Goal: Task Accomplishment & Management: Use online tool/utility

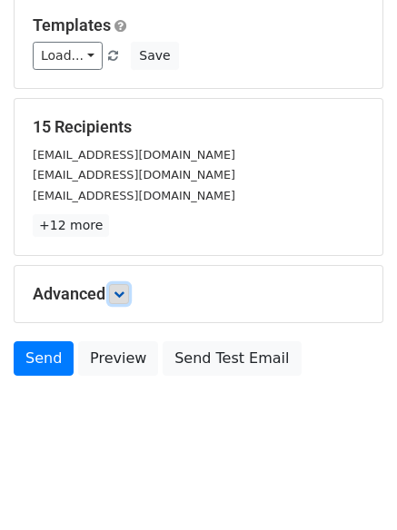
click at [123, 295] on icon at bounding box center [119, 294] width 11 height 11
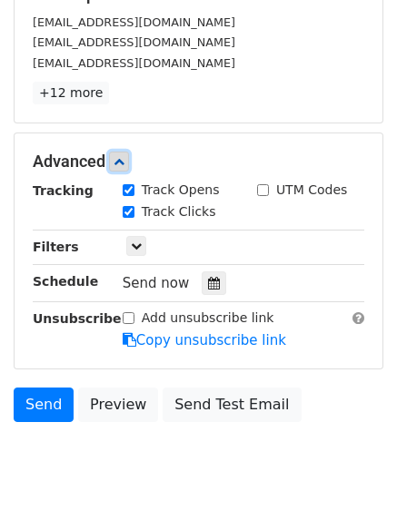
scroll to position [316, 0]
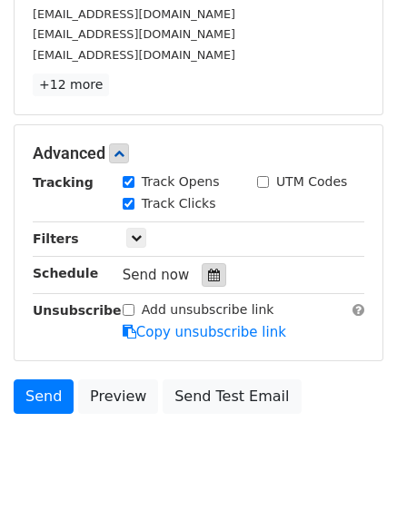
click at [210, 277] on icon at bounding box center [214, 275] width 12 height 13
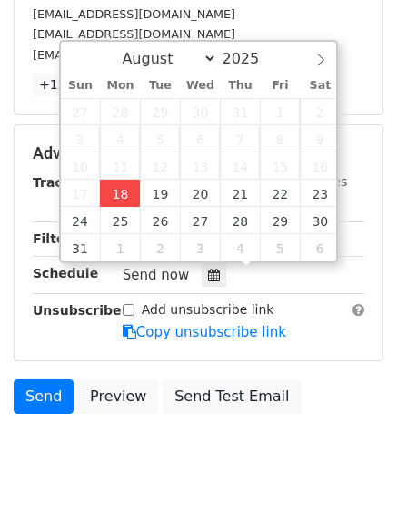
type input "2025-08-18 13:27"
type input "01"
type input "27"
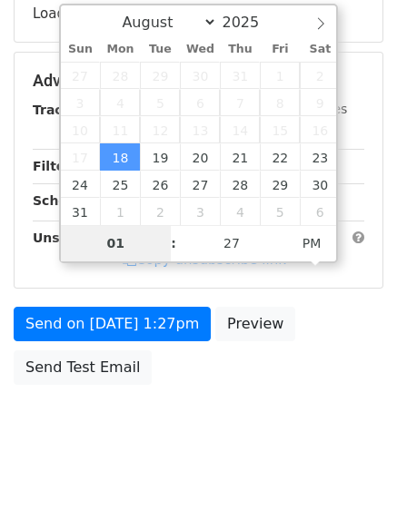
type input "4"
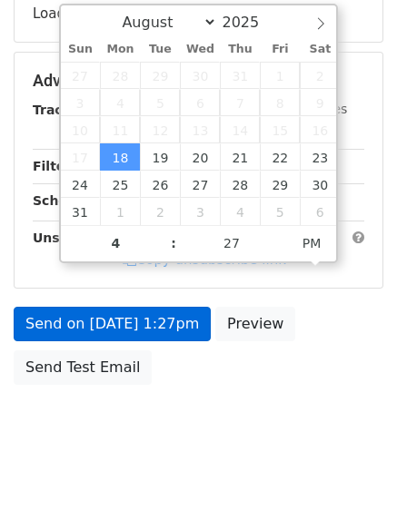
type input "2025-08-18 16:27"
click at [163, 268] on link "Copy unsubscribe link" at bounding box center [204, 260] width 163 height 16
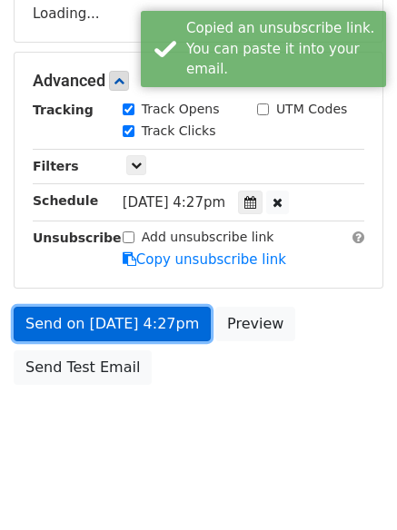
click at [142, 317] on form "Variables Copy/paste... {{Column A}} {{Column B}} {{Column C}} Email column Col…" at bounding box center [199, 88] width 370 height 612
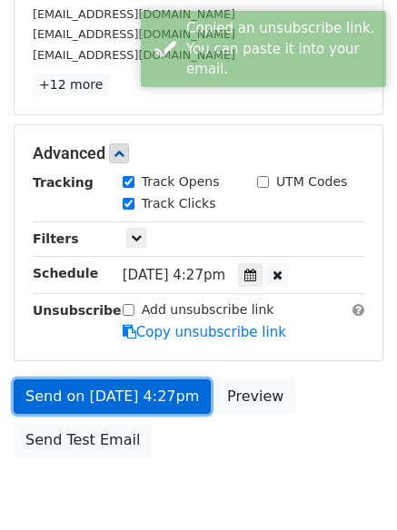
click at [168, 392] on link "Send on Aug 18 at 4:27pm" at bounding box center [112, 397] width 197 height 35
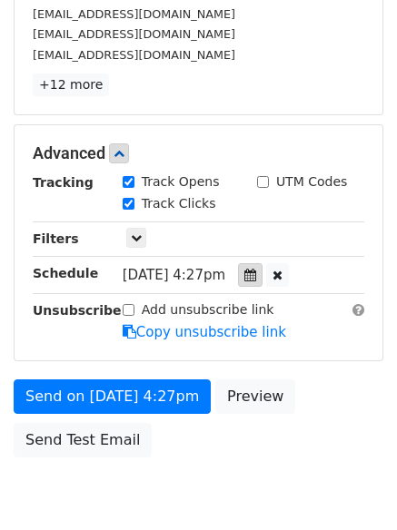
click at [256, 272] on icon at bounding box center [250, 275] width 12 height 13
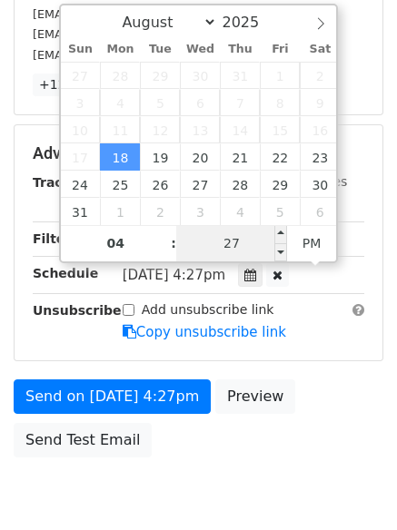
click at [239, 241] on input "27" at bounding box center [231, 243] width 111 height 36
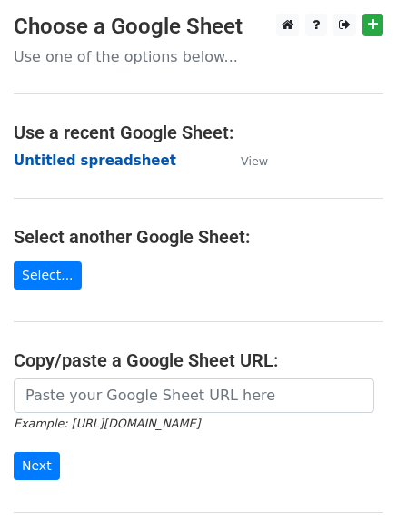
click at [85, 154] on strong "Untitled spreadsheet" at bounding box center [95, 161] width 163 height 16
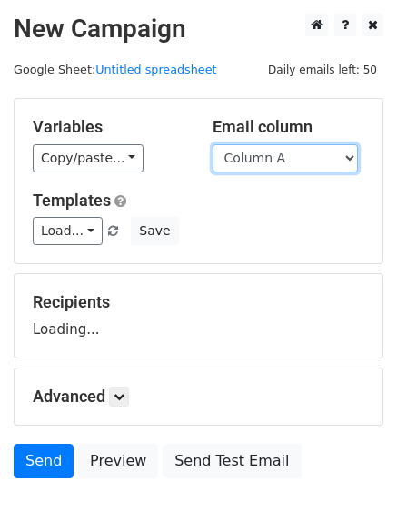
click at [289, 161] on select "Column A Column B Column C" at bounding box center [284, 158] width 145 height 28
select select "Column B"
click at [212, 144] on select "Column A Column B Column C" at bounding box center [284, 158] width 145 height 28
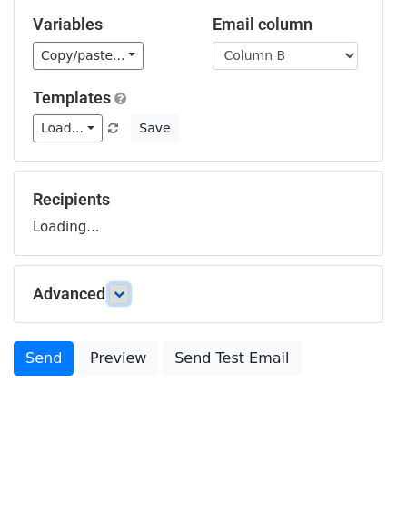
click at [124, 295] on icon at bounding box center [119, 294] width 11 height 11
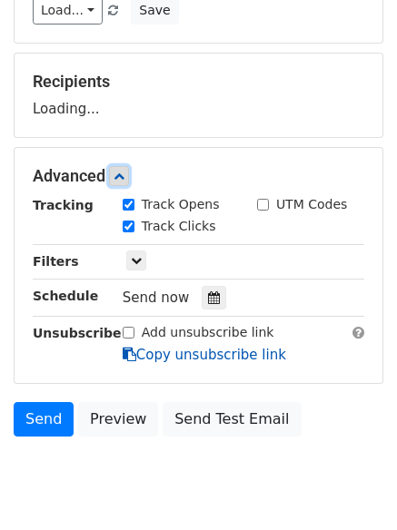
scroll to position [230, 0]
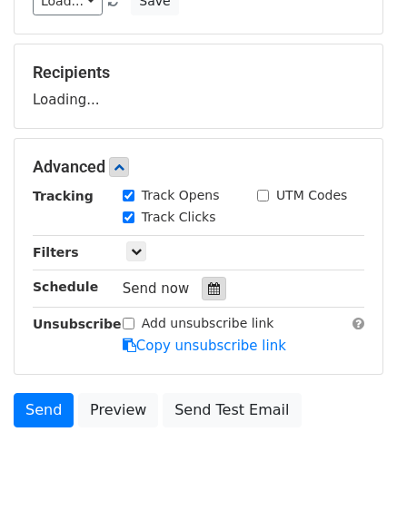
click at [214, 288] on div at bounding box center [214, 289] width 25 height 24
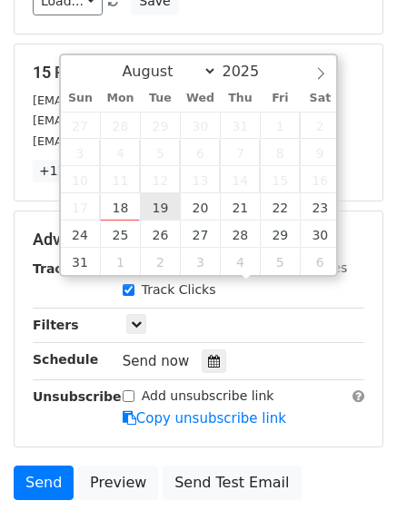
type input "2025-08-19 12:00"
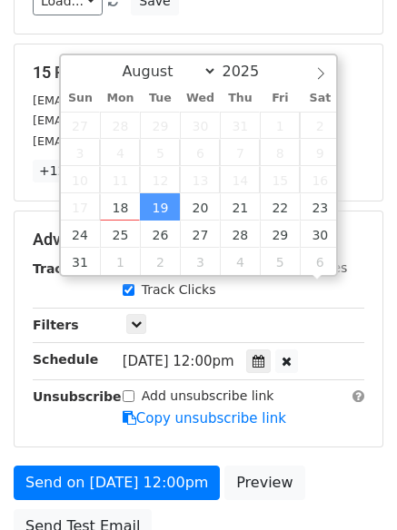
scroll to position [1, 0]
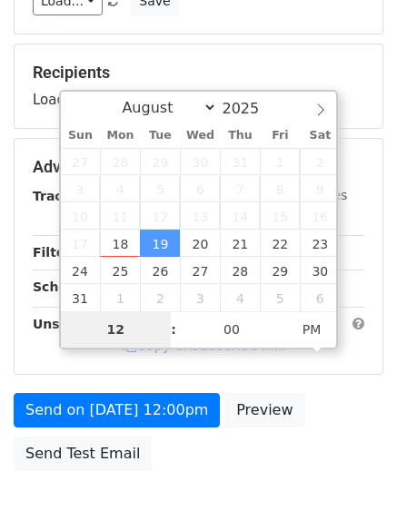
type input "5"
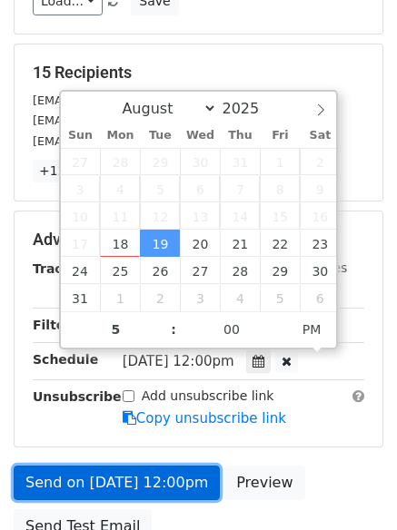
type input "2025-08-19 17:00"
click at [171, 470] on link "Send on Aug 19 at 12:00pm" at bounding box center [117, 483] width 206 height 35
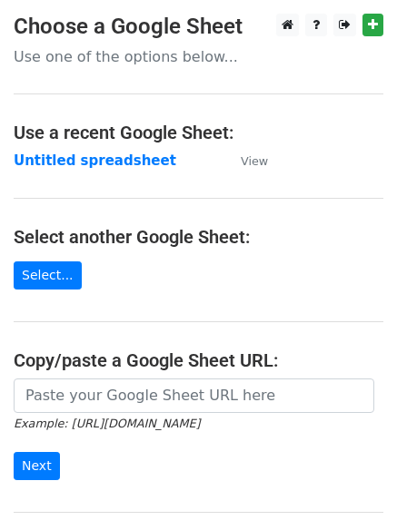
click at [126, 148] on main "Choose a Google Sheet Use one of the options below... Use a recent Google Sheet…" at bounding box center [198, 296] width 397 height 564
click at [125, 163] on strong "Untitled spreadsheet" at bounding box center [95, 161] width 163 height 16
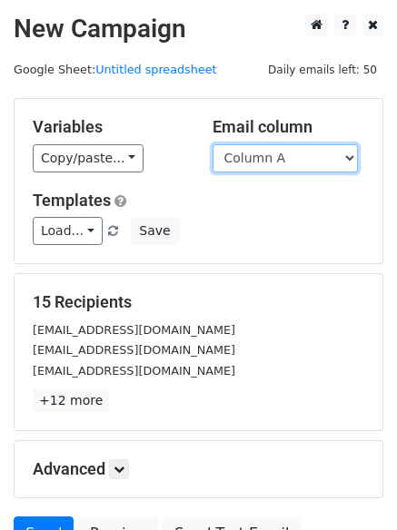
click at [307, 165] on select "Column A Column B Column C" at bounding box center [284, 158] width 145 height 28
select select "Column C"
click at [212, 144] on select "Column A Column B Column C" at bounding box center [284, 158] width 145 height 28
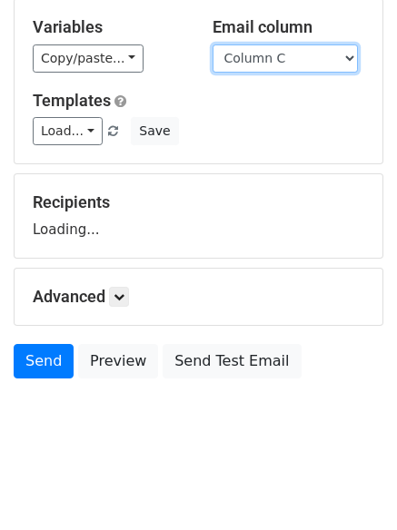
scroll to position [103, 0]
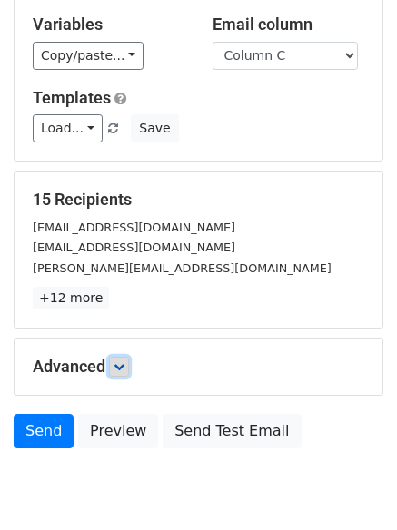
click at [125, 372] on link at bounding box center [119, 367] width 20 height 20
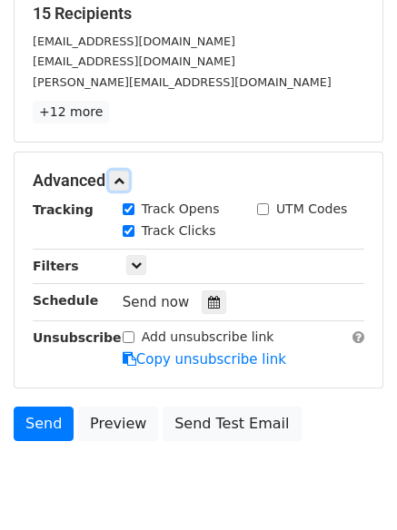
scroll to position [295, 0]
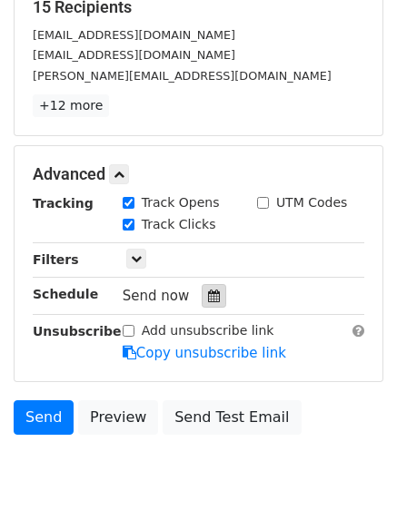
click at [208, 292] on icon at bounding box center [214, 296] width 12 height 13
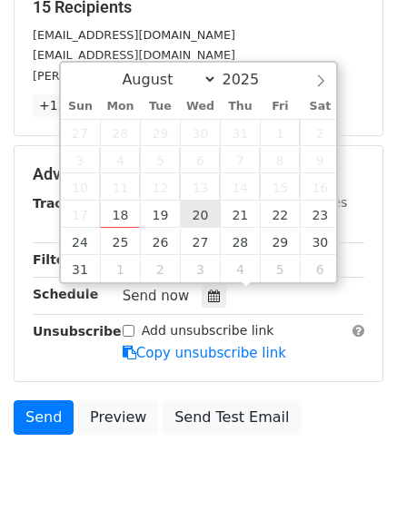
type input "2025-08-20 12:00"
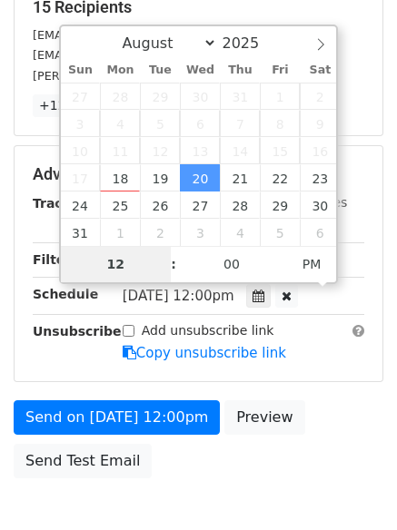
type input "6"
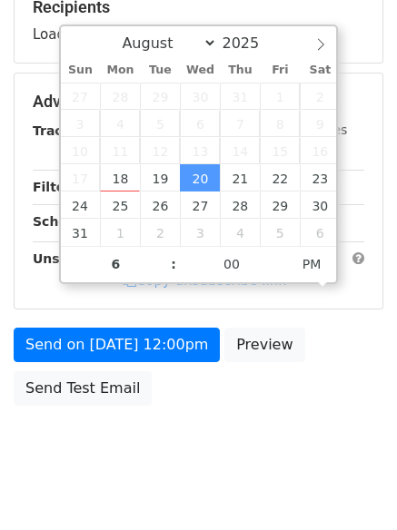
type input "2025-08-20 18:00"
click at [148, 475] on body "New Campaign Daily emails left: 50 Google Sheet: Untitled spreadsheet Variables…" at bounding box center [198, 102] width 397 height 769
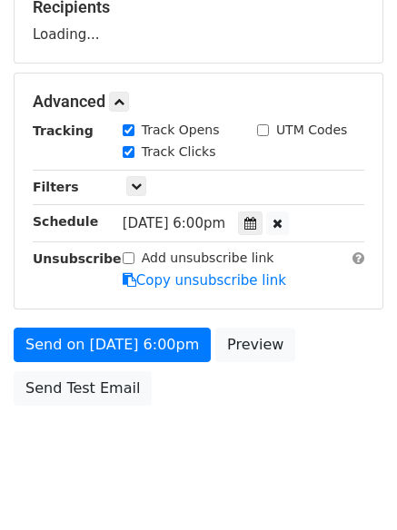
click at [166, 408] on div "Send on Aug 20 at 6:00pm Preview Send Test Email" at bounding box center [198, 371] width 397 height 87
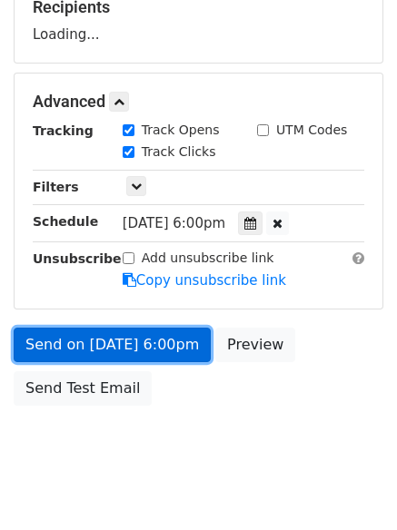
click at [151, 351] on link "Send on Aug 20 at 6:00pm" at bounding box center [112, 345] width 197 height 35
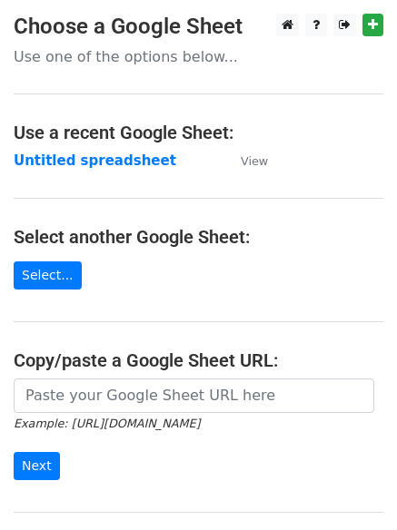
click at [142, 173] on main "Choose a Google Sheet Use one of the options below... Use a recent Google Sheet…" at bounding box center [198, 296] width 397 height 564
click at [109, 135] on h4 "Use a recent Google Sheet:" at bounding box center [199, 133] width 370 height 22
click at [114, 163] on strong "Untitled spreadsheet" at bounding box center [95, 161] width 163 height 16
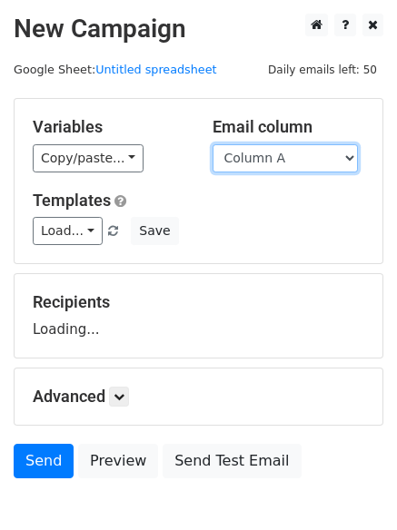
click at [335, 152] on select "Column A Column B Column C" at bounding box center [284, 158] width 145 height 28
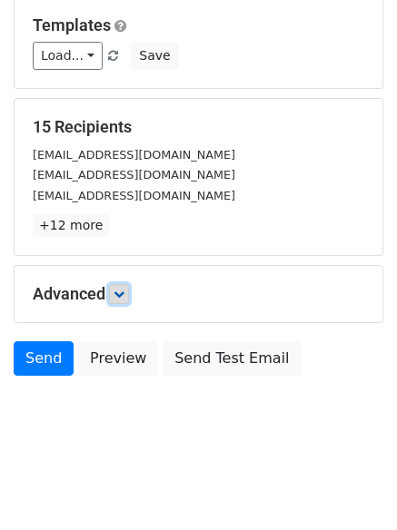
click at [124, 289] on icon at bounding box center [119, 294] width 11 height 11
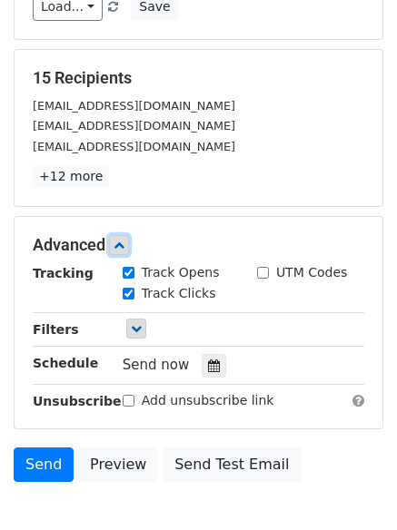
scroll to position [311, 0]
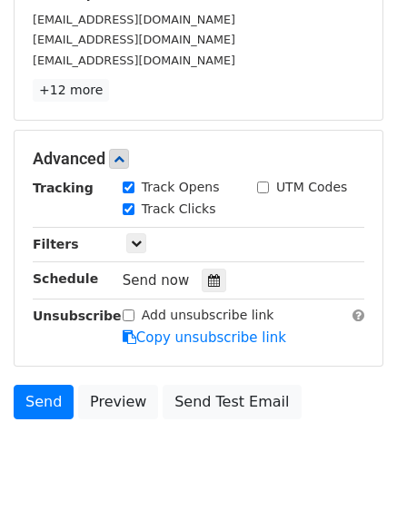
click at [222, 284] on div "Send now" at bounding box center [229, 281] width 213 height 25
click at [209, 284] on icon at bounding box center [214, 280] width 12 height 13
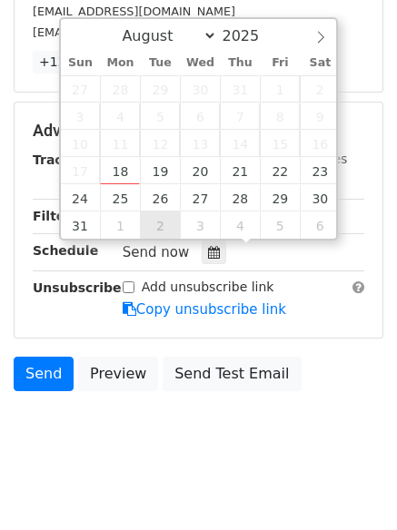
scroll to position [353, 0]
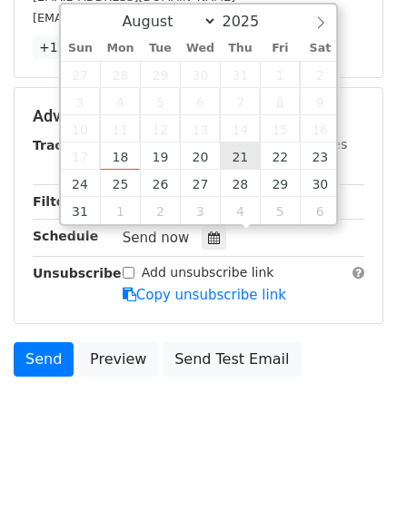
type input "2025-08-21 12:00"
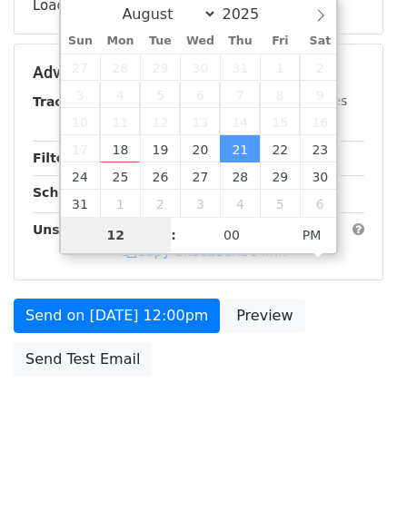
type input "7"
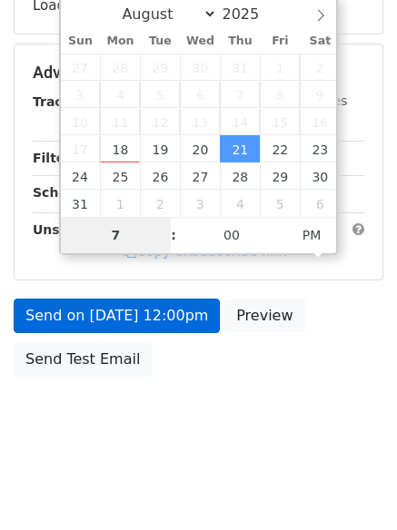
scroll to position [353, 0]
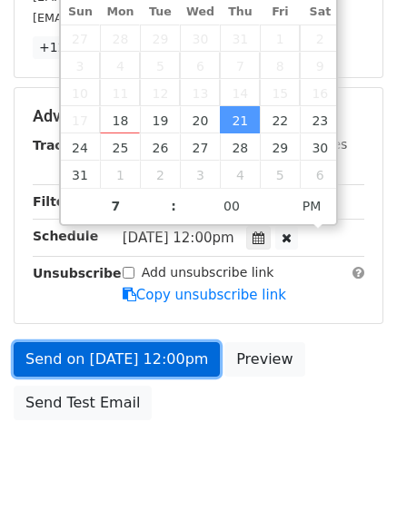
type input "2025-08-21 19:00"
click at [145, 345] on link "Send on Aug 21 at 12:00pm" at bounding box center [117, 359] width 206 height 35
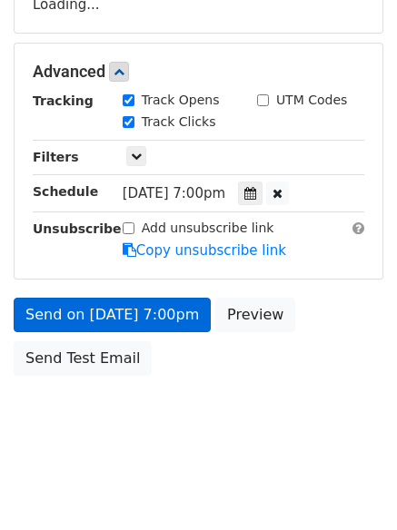
scroll to position [324, 0]
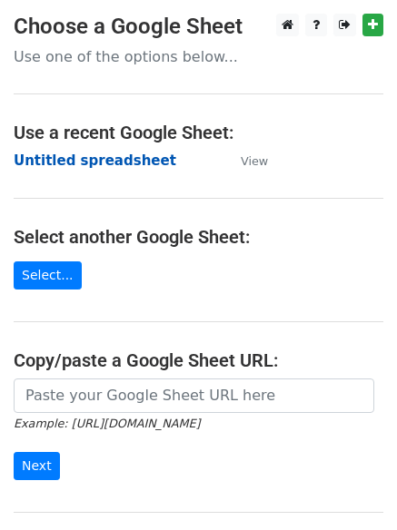
click at [123, 161] on strong "Untitled spreadsheet" at bounding box center [95, 161] width 163 height 16
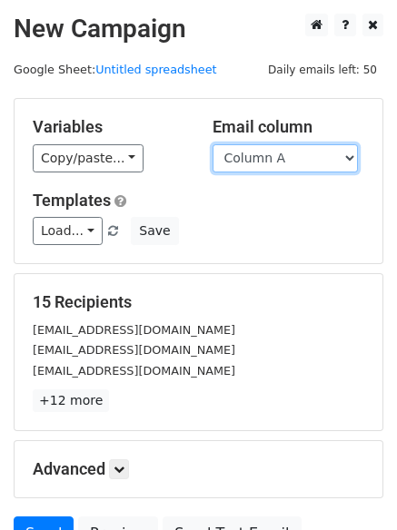
click at [344, 164] on select "Column A Column B Column C" at bounding box center [284, 158] width 145 height 28
select select "Column B"
click at [212, 144] on select "Column A Column B Column C" at bounding box center [284, 158] width 145 height 28
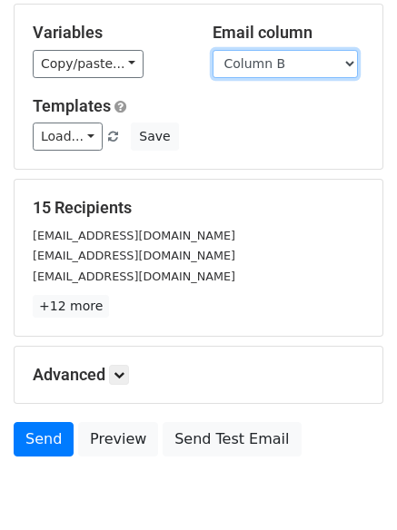
scroll to position [103, 0]
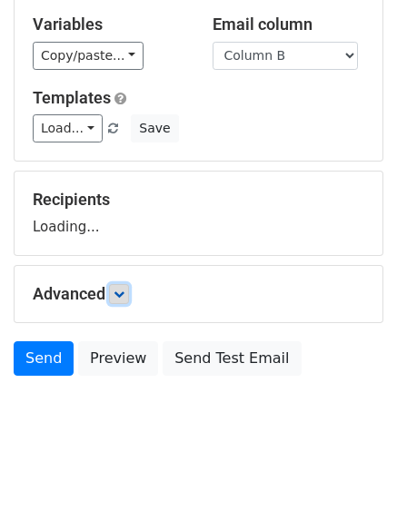
click at [122, 289] on icon at bounding box center [119, 294] width 11 height 11
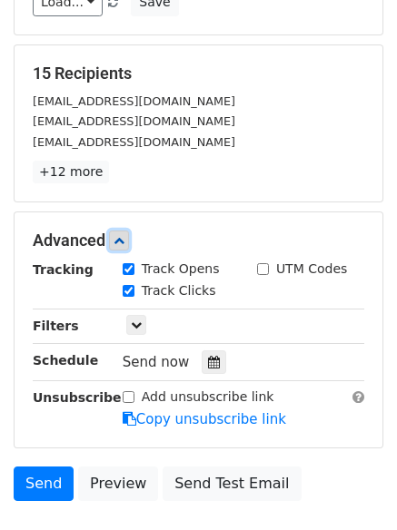
scroll to position [353, 0]
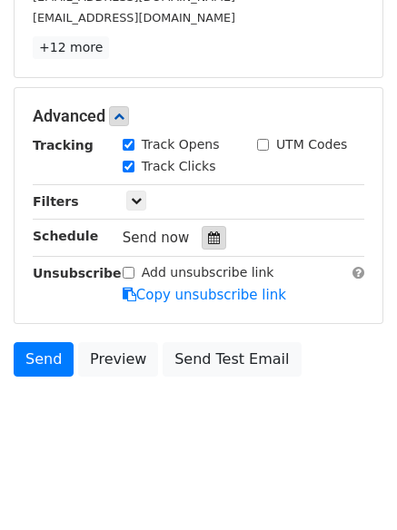
click at [208, 243] on icon at bounding box center [214, 238] width 12 height 13
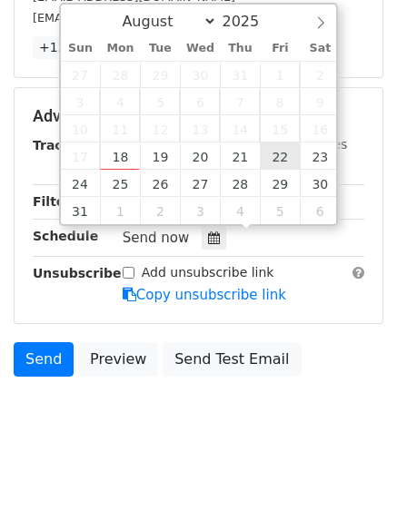
type input "2025-08-22 12:00"
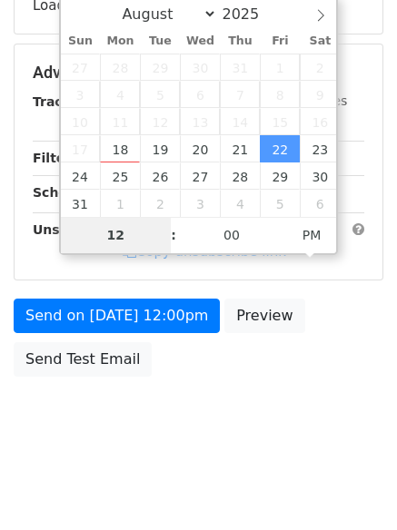
type input "8"
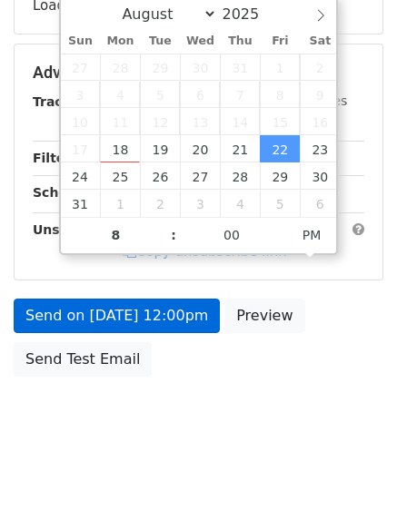
type input "2025-08-22 20:00"
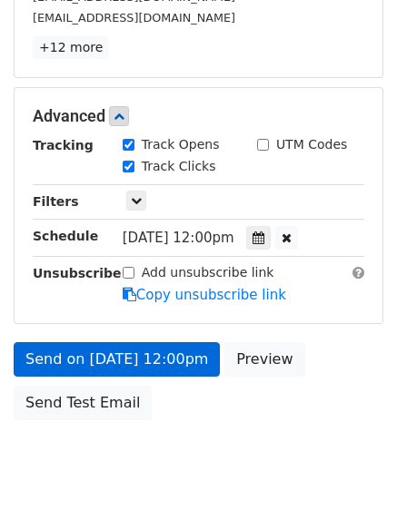
drag, startPoint x: 193, startPoint y: 324, endPoint x: 196, endPoint y: 334, distance: 10.4
click at [193, 324] on form "Variables Copy/paste... {{Column A}} {{Column B}} {{Column C}} Email column Col…" at bounding box center [199, 87] width 370 height 685
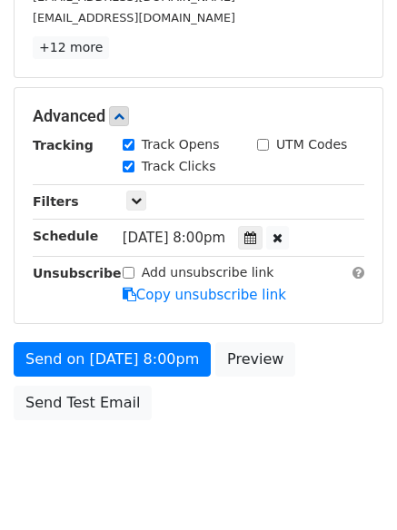
scroll to position [324, 0]
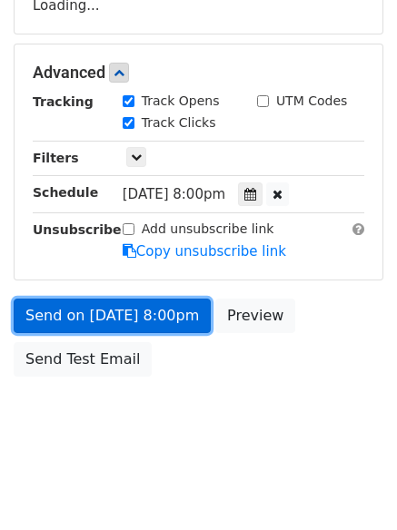
click at [165, 326] on link "Send on Aug 22 at 8:00pm" at bounding box center [112, 316] width 197 height 35
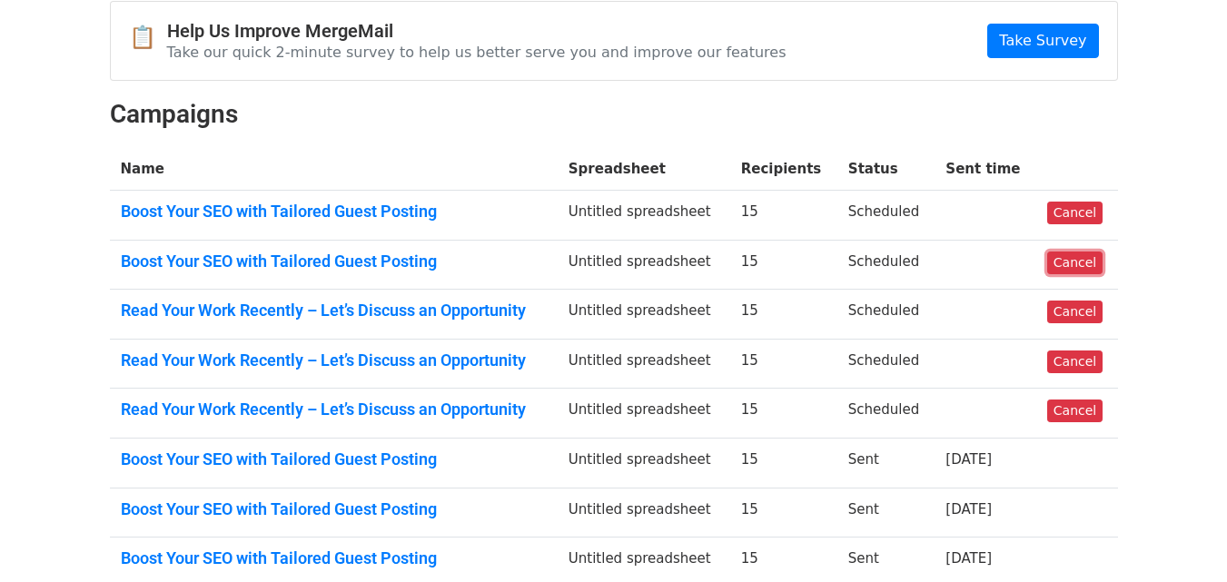
drag, startPoint x: 1082, startPoint y: 268, endPoint x: 677, endPoint y: 95, distance: 439.4
click at [1082, 268] on link "Cancel" at bounding box center [1074, 263] width 55 height 23
click at [1069, 206] on link "Cancel" at bounding box center [1074, 213] width 55 height 23
